Goal: Find specific page/section: Find specific page/section

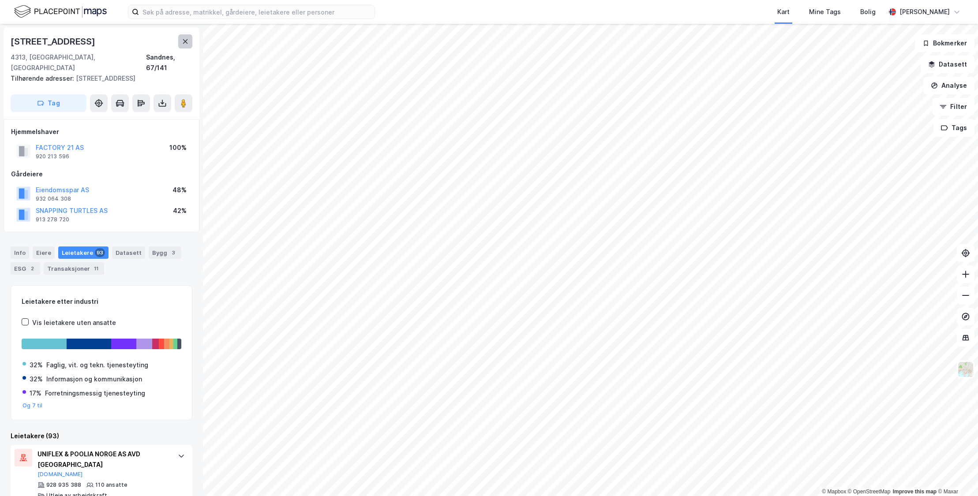
click at [185, 45] on button at bounding box center [185, 41] width 14 height 14
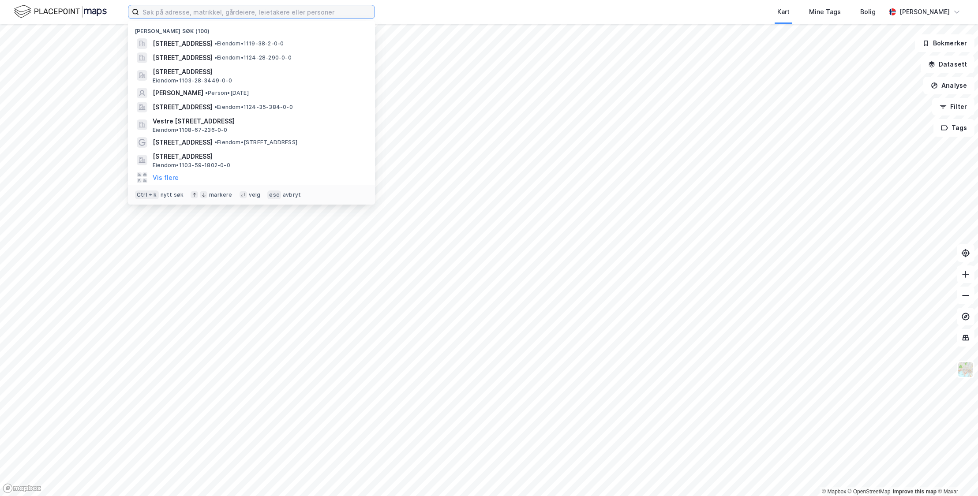
click at [226, 16] on input at bounding box center [256, 11] width 235 height 13
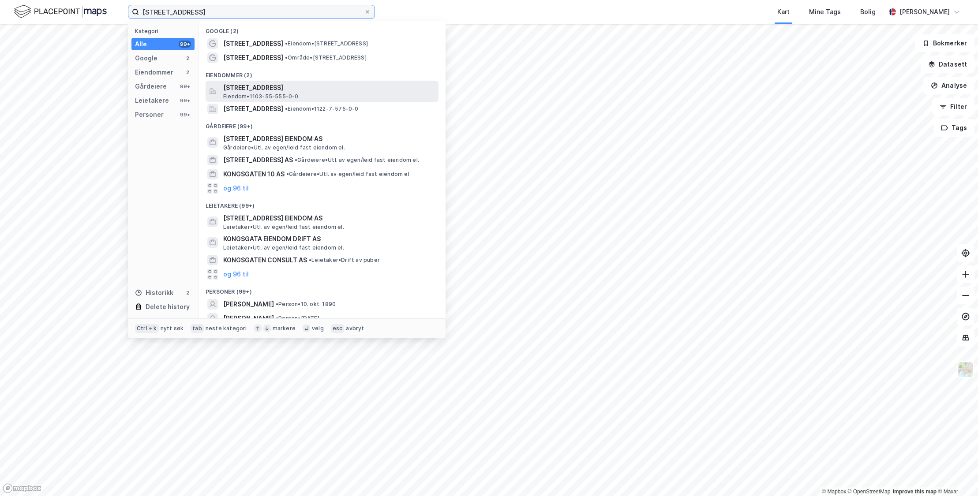
type input "[STREET_ADDRESS]"
click at [281, 92] on span "[STREET_ADDRESS]" at bounding box center [329, 87] width 212 height 11
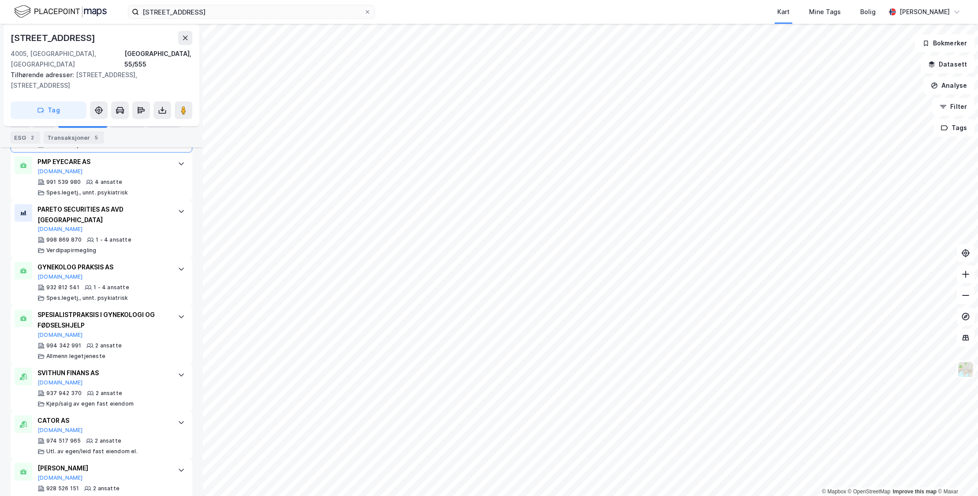
scroll to position [388, 0]
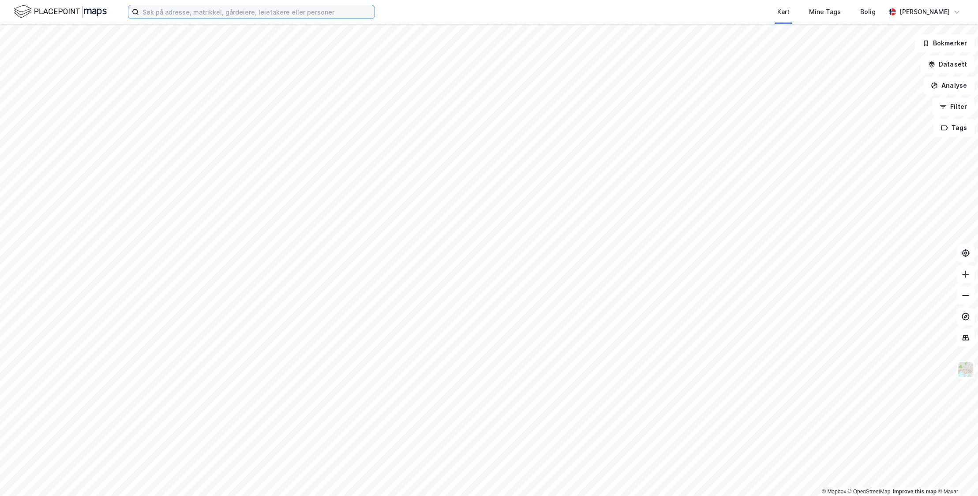
click at [249, 16] on input at bounding box center [256, 11] width 235 height 13
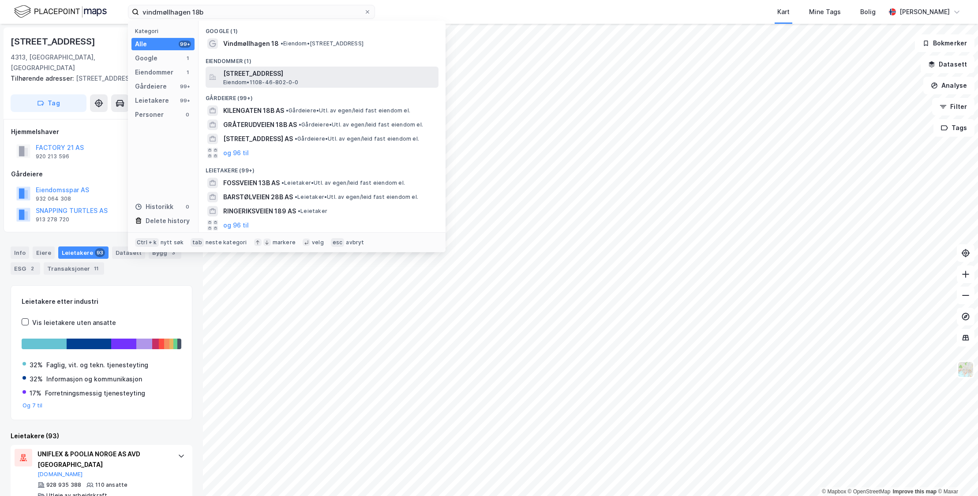
click at [276, 79] on span "Eiendom • 1108-46-802-0-0" at bounding box center [260, 82] width 75 height 7
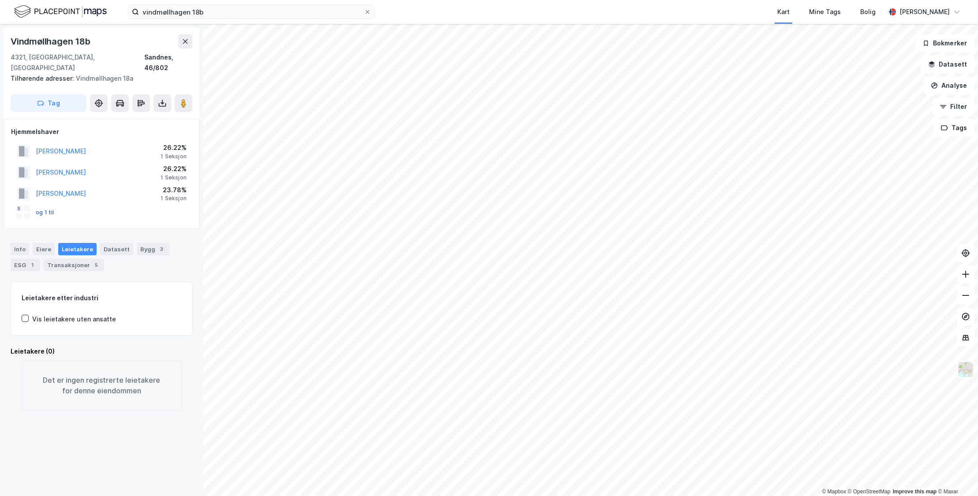
click at [0, 0] on button "og 1 til" at bounding box center [0, 0] width 0 height 0
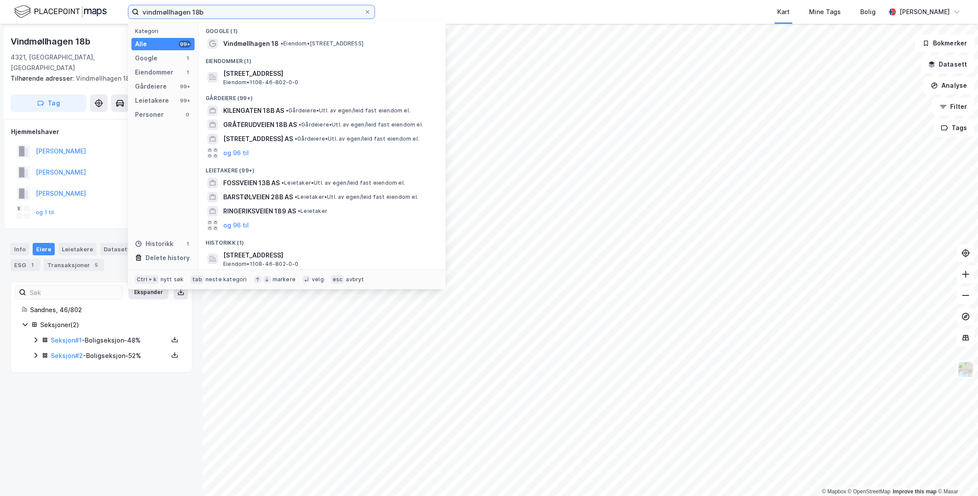
drag, startPoint x: 205, startPoint y: 10, endPoint x: 127, endPoint y: 11, distance: 78.9
click at [127, 11] on div "vindmøllhagen 18b Kategori Alle 99+ Google 1 Eiendommer 1 Gårdeiere 99+ Leietak…" at bounding box center [489, 12] width 978 height 24
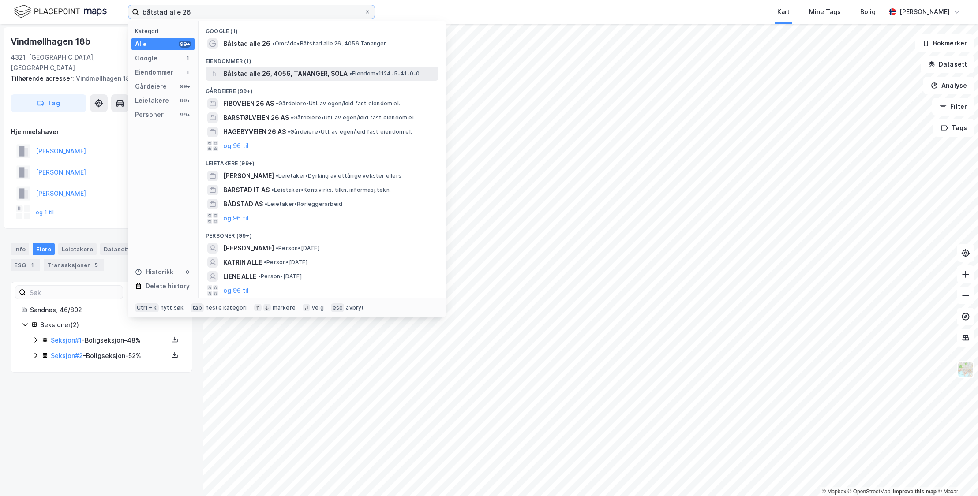
type input "båtstad alle 26"
click at [309, 71] on span "Båtstad alle 26, 4056, TANANGER, SOLA" at bounding box center [285, 73] width 124 height 11
